Goal: Task Accomplishment & Management: Complete application form

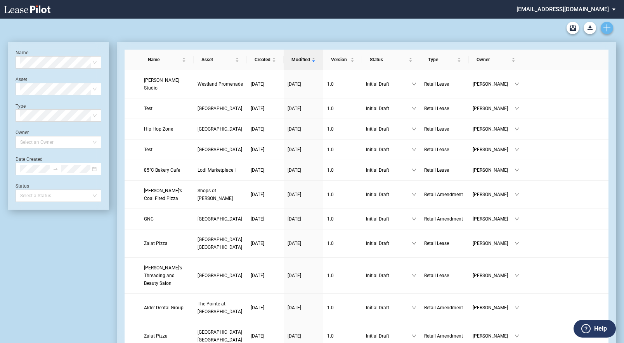
click at [609, 24] on link "Create new document" at bounding box center [606, 28] width 12 height 12
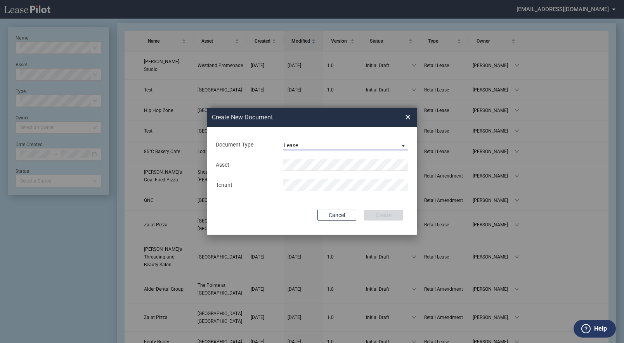
click at [396, 146] on md-select-value "Lease" at bounding box center [345, 145] width 125 height 12
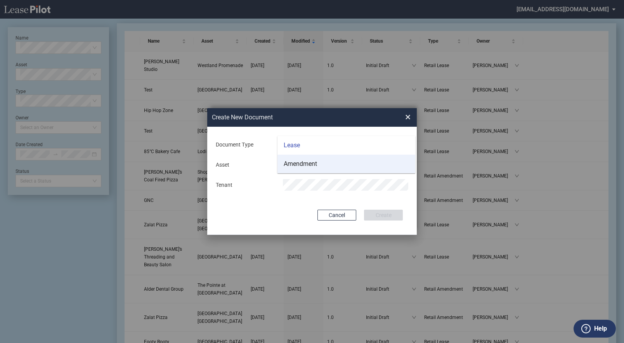
click at [309, 161] on div "Amendment" at bounding box center [300, 164] width 33 height 9
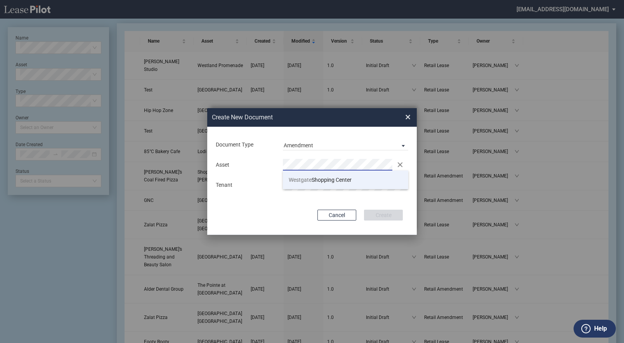
drag, startPoint x: 305, startPoint y: 176, endPoint x: 300, endPoint y: 177, distance: 5.4
click at [304, 177] on span "Westgate" at bounding box center [300, 180] width 23 height 6
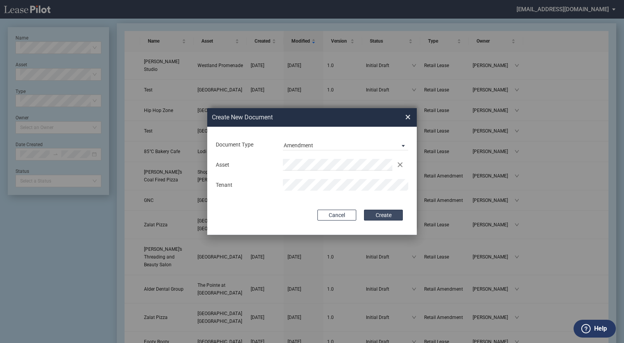
click at [378, 216] on button "Create" at bounding box center [383, 215] width 39 height 11
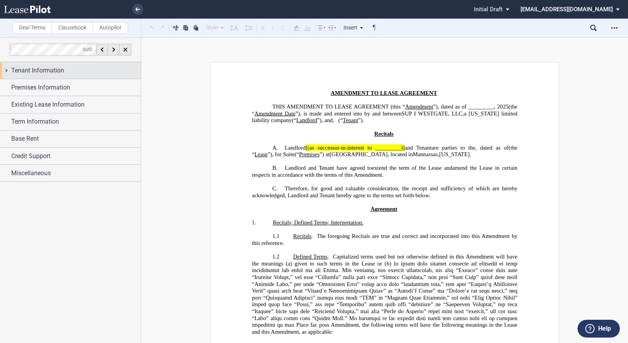
click at [43, 69] on span "Tenant Information" at bounding box center [37, 70] width 53 height 9
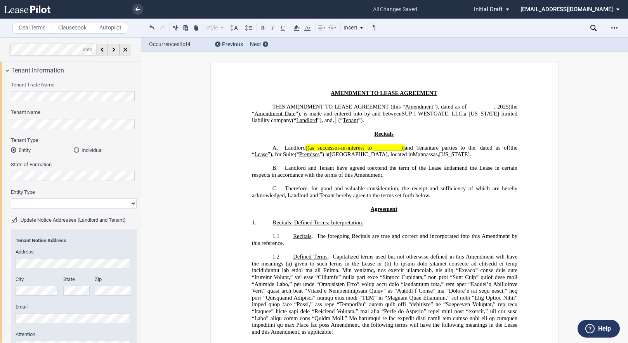
click at [130, 204] on select "Corporation Limited Liability Company General Partnership Limited Partnership O…" at bounding box center [74, 204] width 126 height 10
select select "corporation"
click at [11, 199] on select "Corporation Limited Liability Company General Partnership Limited Partnership O…" at bounding box center [74, 204] width 126 height 10
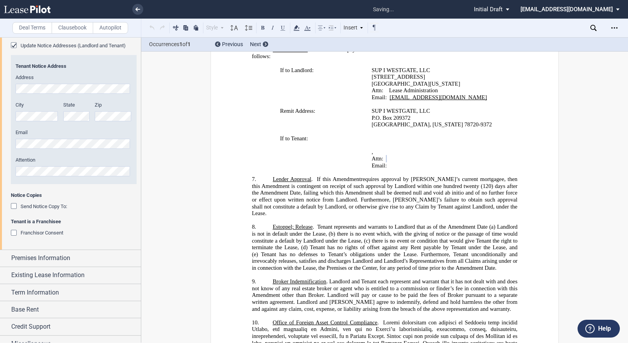
scroll to position [185, 0]
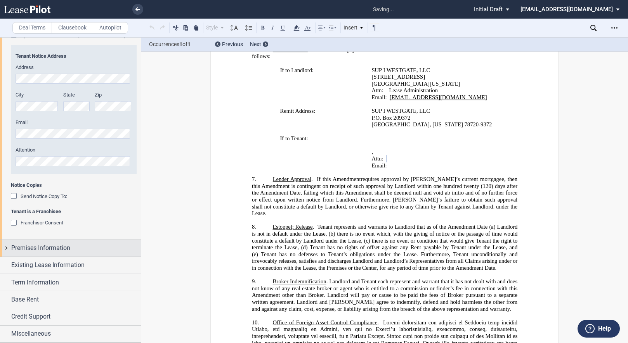
click at [9, 246] on div "Premises Information" at bounding box center [70, 248] width 141 height 17
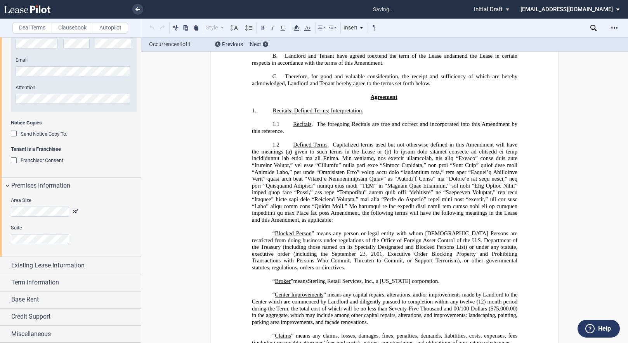
scroll to position [0, 0]
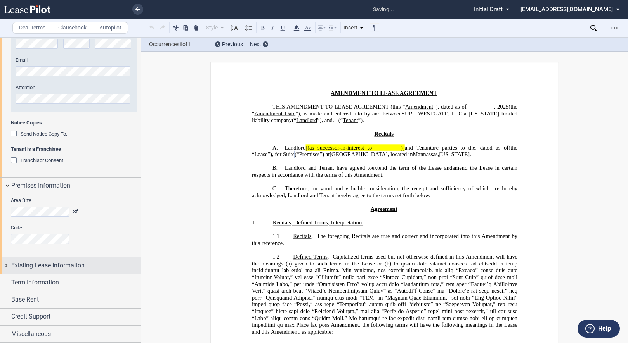
click at [8, 263] on div "Existing Lease Information" at bounding box center [70, 265] width 141 height 17
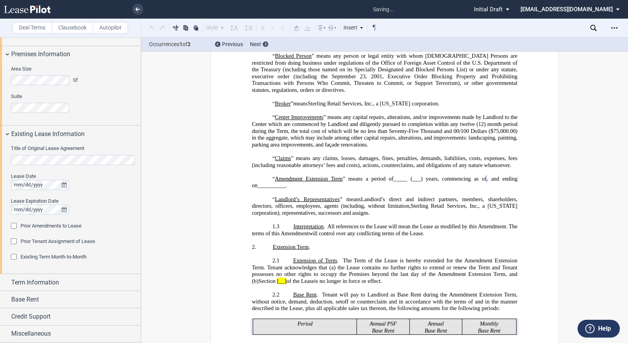
scroll to position [317, 0]
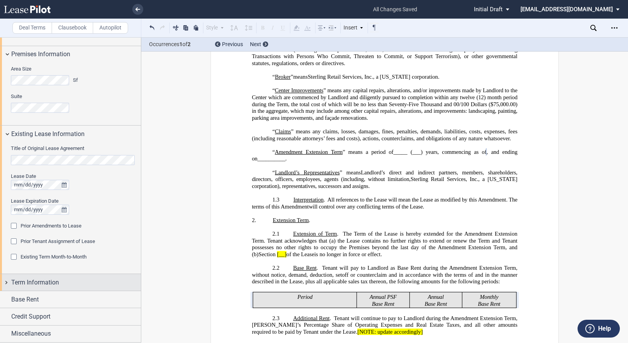
click at [7, 282] on div "Term Information" at bounding box center [70, 282] width 141 height 17
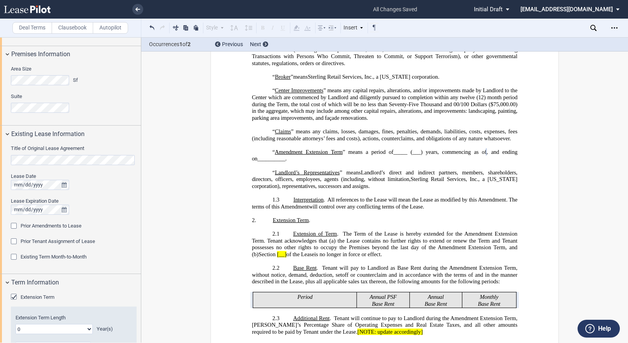
scroll to position [476, 0]
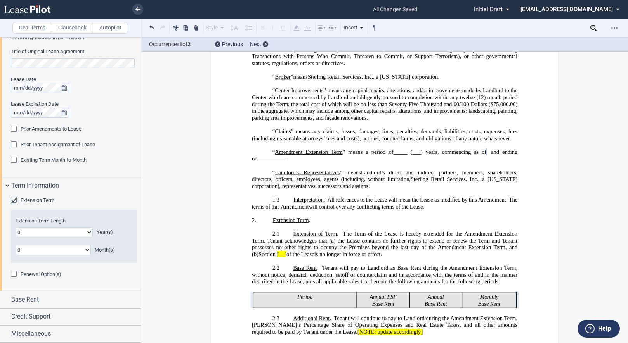
click at [86, 232] on select "0 1 2 3 4 5 6 7 8 9 10 11 12 13 14 15 16 17 18 19 20" at bounding box center [54, 232] width 77 height 10
select select "number:5"
click at [16, 227] on select "0 1 2 3 4 5 6 7 8 9 10 11 12 13 14 15 16 17 18 19 20" at bounding box center [54, 232] width 77 height 10
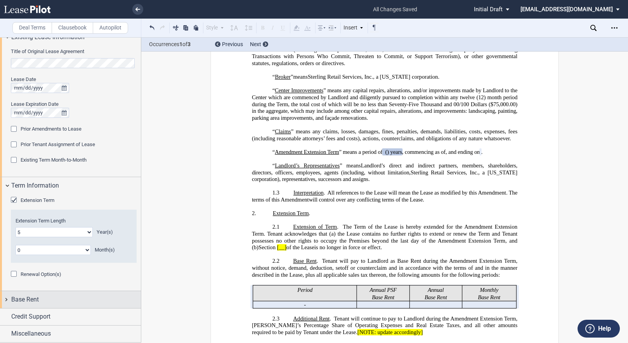
click at [10, 297] on div "Base Rent" at bounding box center [70, 299] width 141 height 17
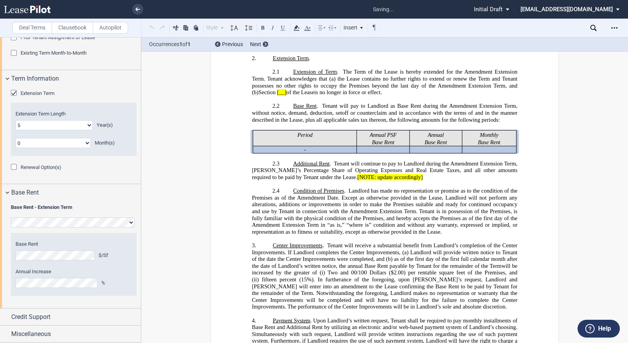
scroll to position [474, 0]
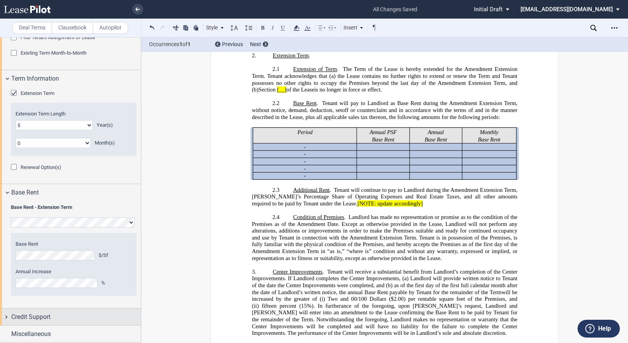
click at [9, 317] on div "Credit Support" at bounding box center [70, 317] width 141 height 17
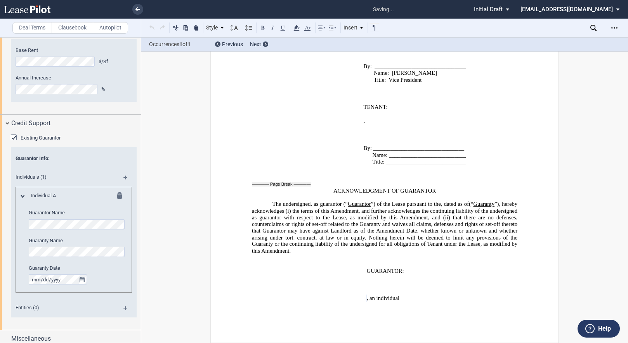
scroll to position [1791, 0]
click at [123, 176] on md-icon at bounding box center [128, 180] width 10 height 9
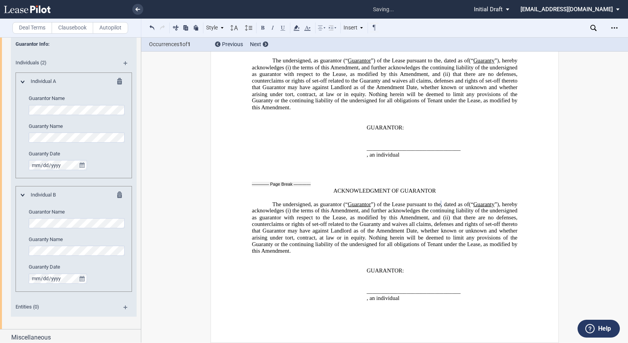
scroll to position [895, 0]
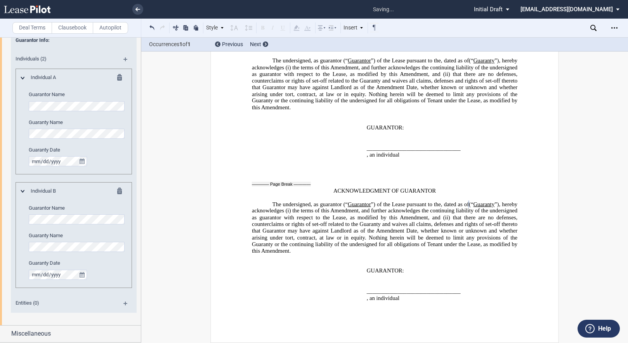
click at [123, 59] on md-icon at bounding box center [128, 61] width 10 height 9
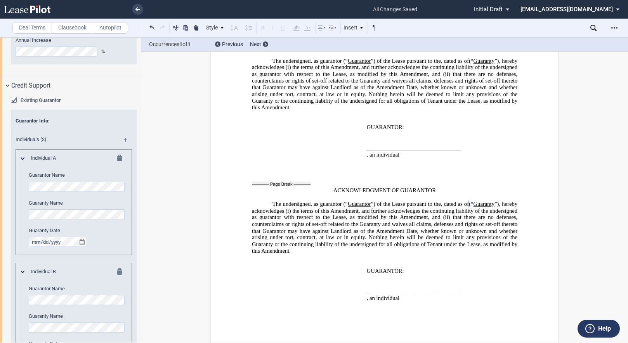
click at [123, 140] on md-icon at bounding box center [128, 142] width 10 height 9
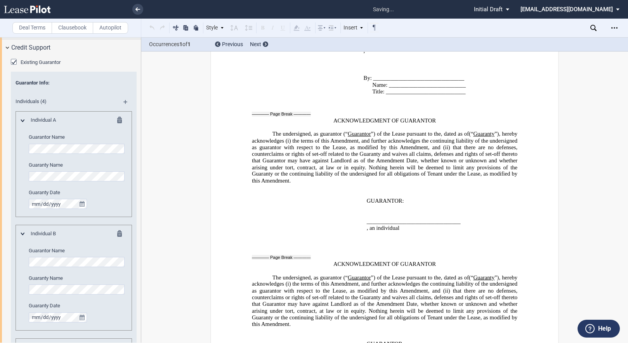
scroll to position [850, 0]
click at [123, 104] on md-icon at bounding box center [128, 106] width 10 height 9
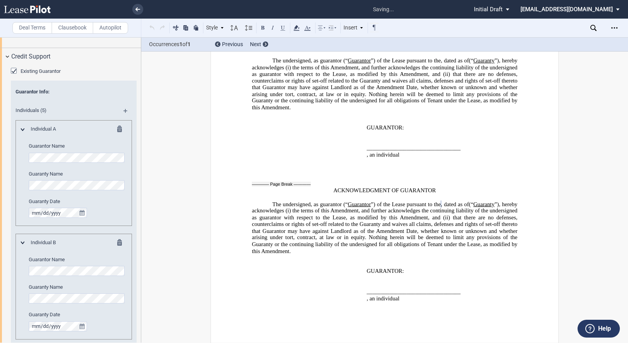
scroll to position [808, 0]
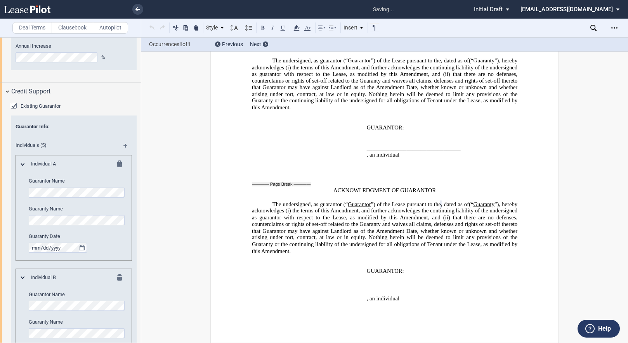
click at [123, 145] on md-icon at bounding box center [128, 148] width 10 height 9
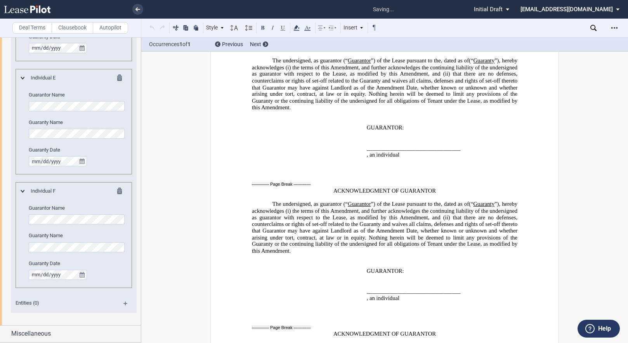
scroll to position [2508, 0]
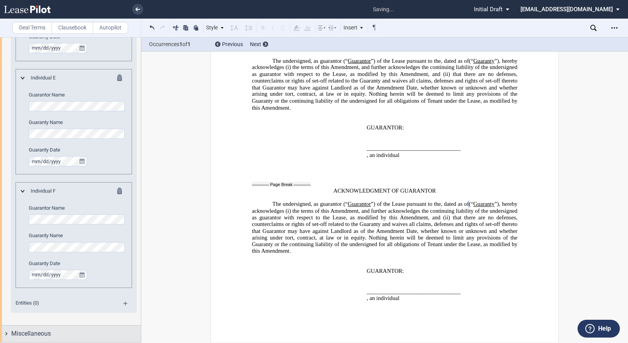
click at [5, 332] on div "Miscellaneous" at bounding box center [70, 334] width 141 height 17
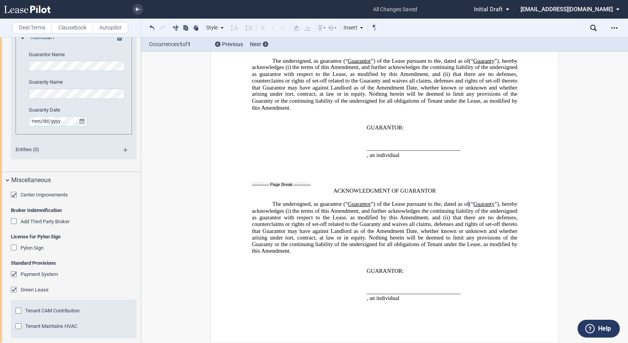
scroll to position [1568, 0]
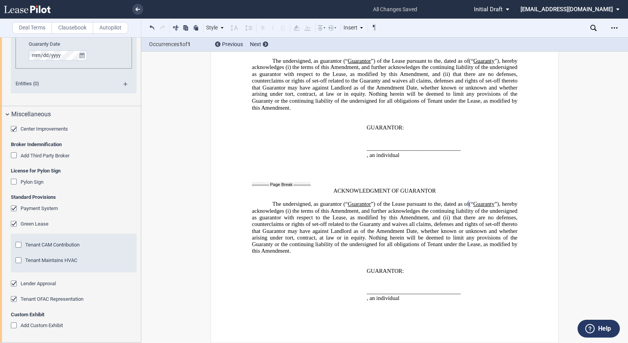
click at [16, 206] on div "Payment System" at bounding box center [15, 210] width 8 height 8
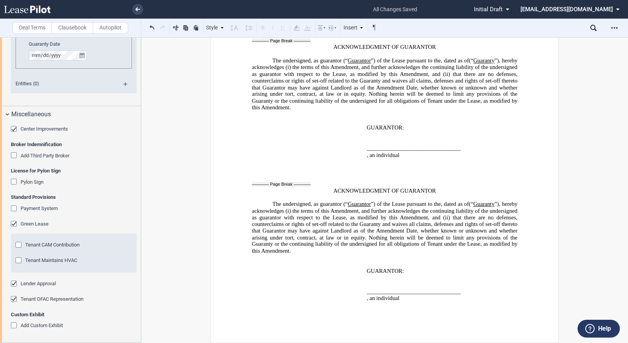
scroll to position [2461, 0]
click at [19, 246] on div "Tenant CAM Contribution" at bounding box center [20, 246] width 8 height 8
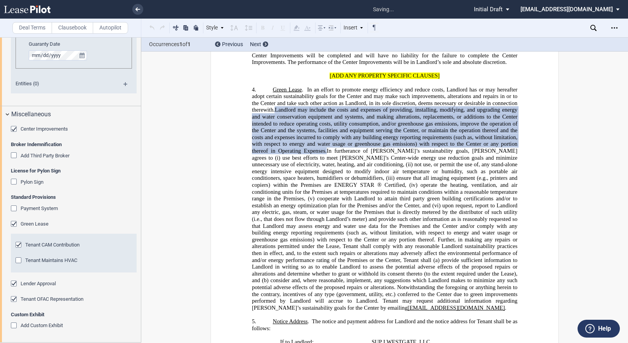
scroll to position [736, 0]
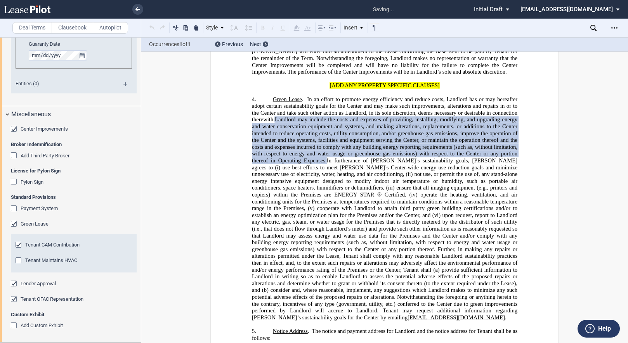
click at [18, 262] on div "Tenant Maintains HVAC" at bounding box center [20, 262] width 8 height 8
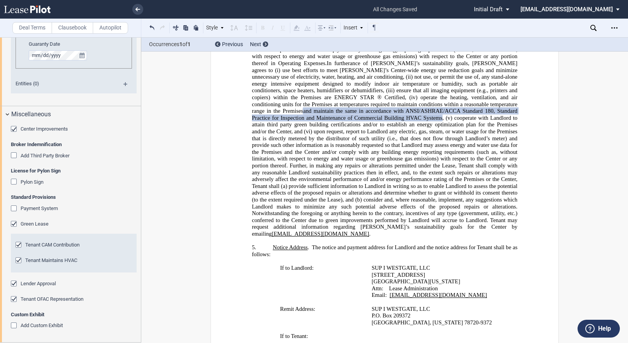
scroll to position [891, 0]
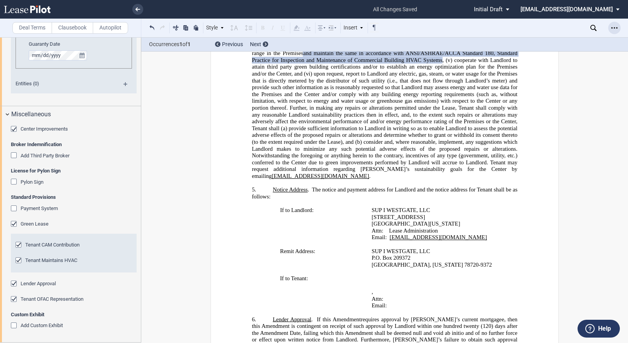
click at [615, 27] on icon "Open Lease options menu" at bounding box center [614, 28] width 6 height 6
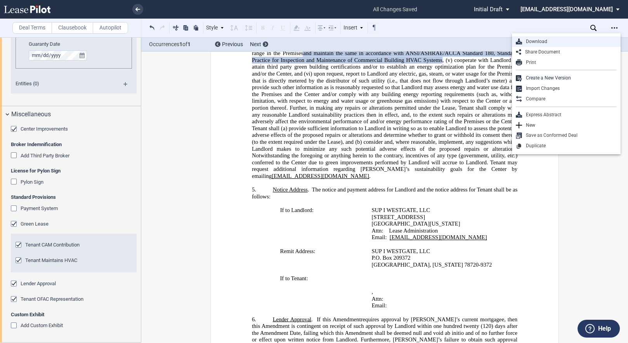
click at [539, 42] on div "Download" at bounding box center [569, 41] width 95 height 7
